Goal: Task Accomplishment & Management: Use online tool/utility

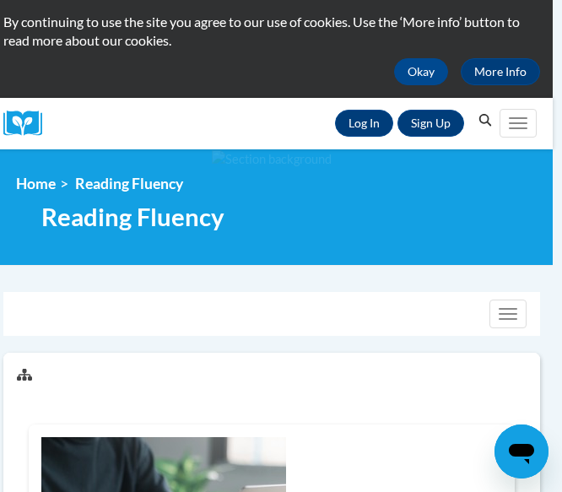
scroll to position [0, 9]
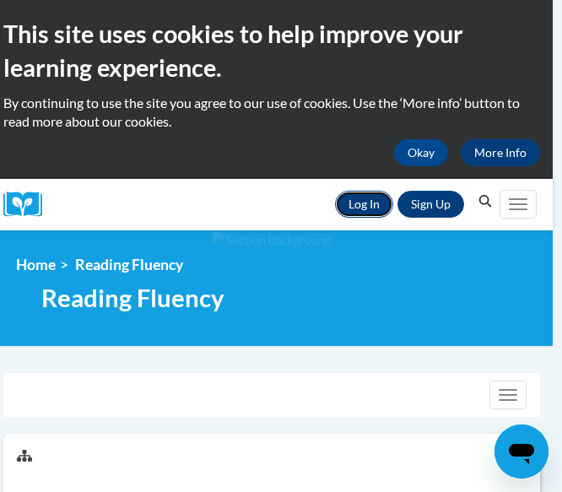
click at [354, 209] on link "Log In" at bounding box center [364, 204] width 58 height 27
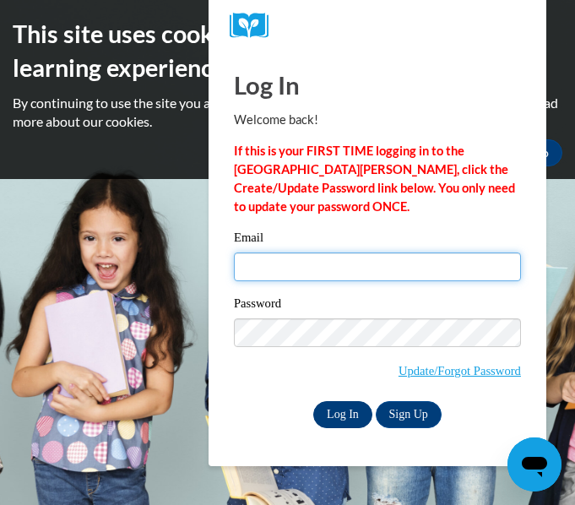
type input "awilliams3@kippmetroatlanta.org"
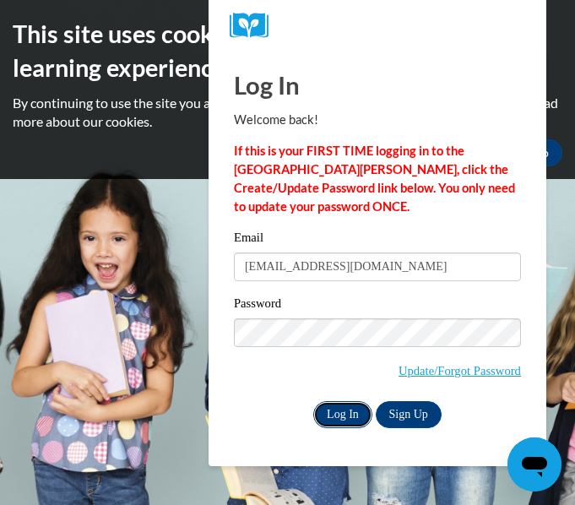
click at [346, 419] on input "Log In" at bounding box center [342, 414] width 59 height 27
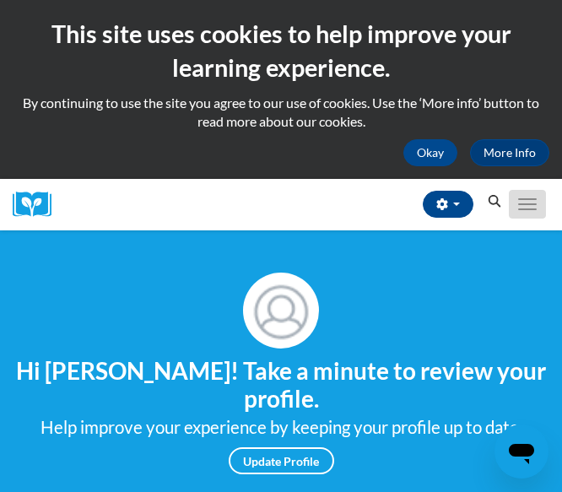
click at [528, 193] on button "Toggle navigation" at bounding box center [527, 204] width 37 height 29
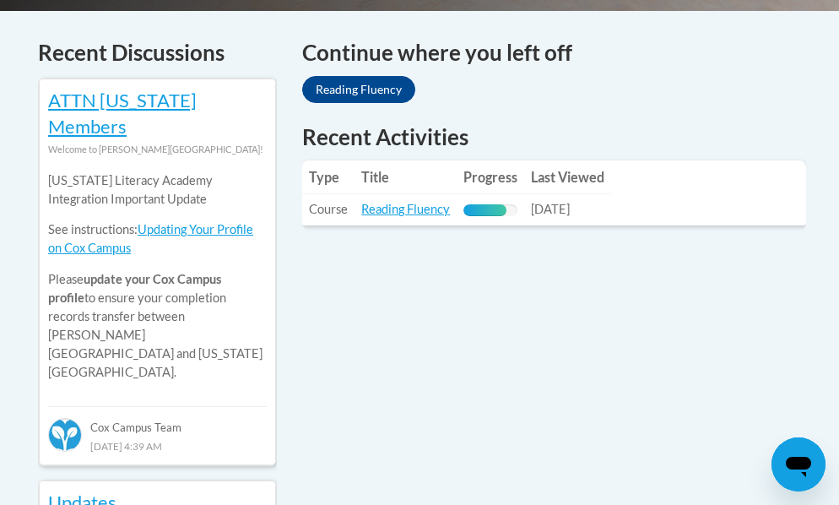
scroll to position [701, 0]
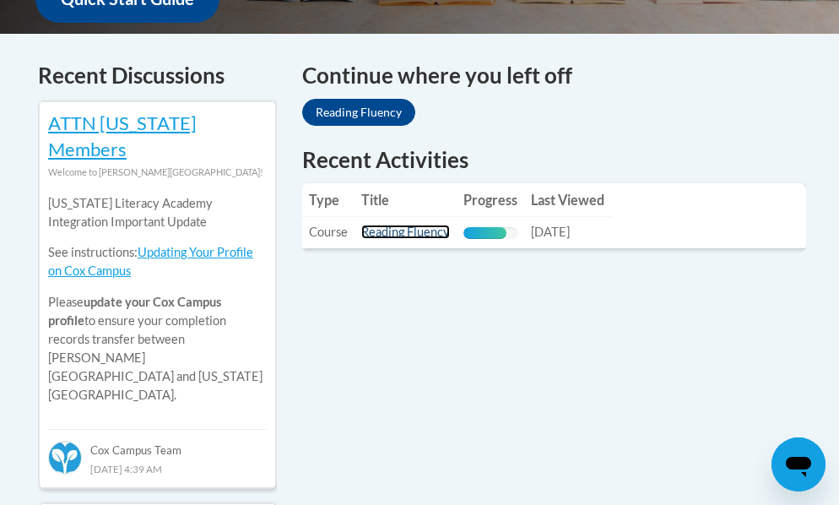
click at [404, 234] on link "Reading Fluency" at bounding box center [405, 231] width 89 height 14
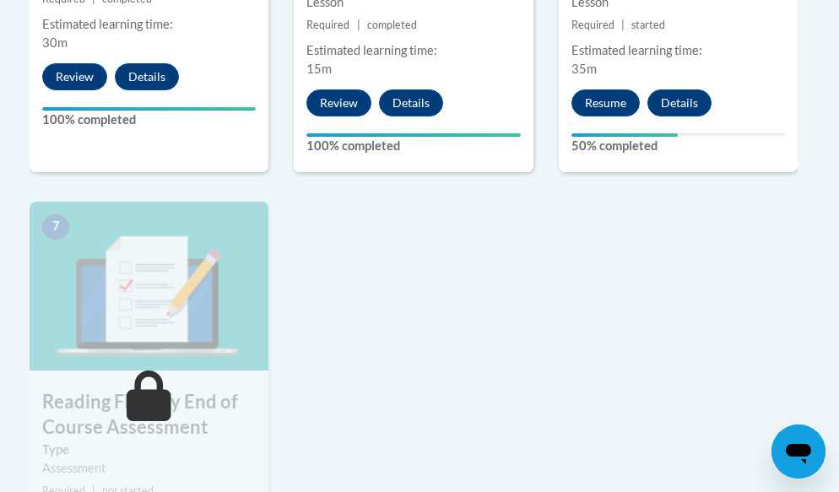
scroll to position [1298, 6]
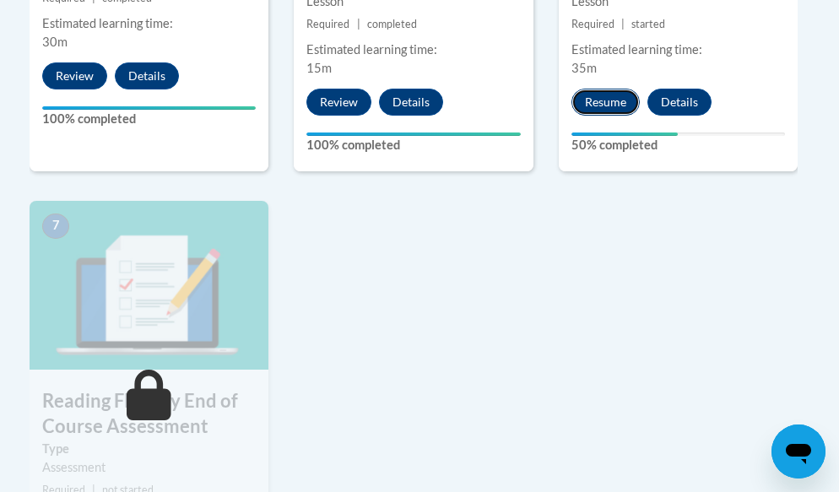
click at [593, 106] on button "Resume" at bounding box center [605, 102] width 68 height 27
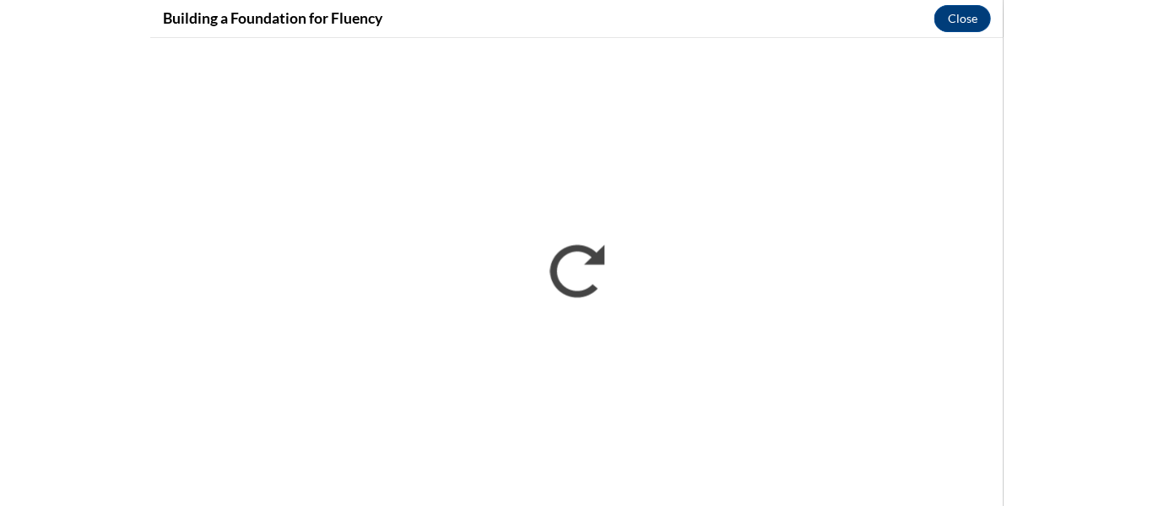
scroll to position [1298, 0]
